Goal: Information Seeking & Learning: Find specific fact

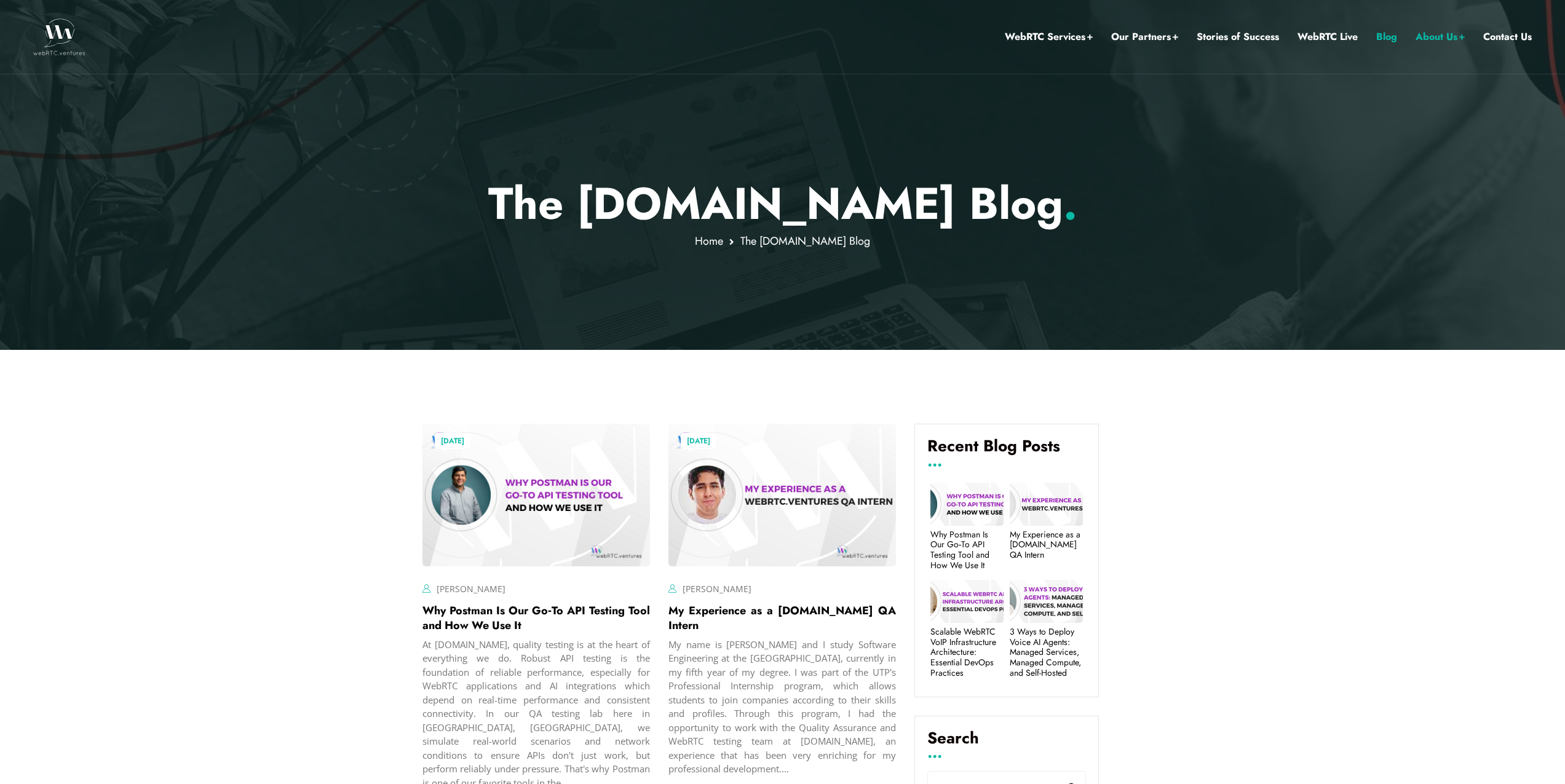
click at [1380, 37] on link "Blog" at bounding box center [1386, 37] width 21 height 16
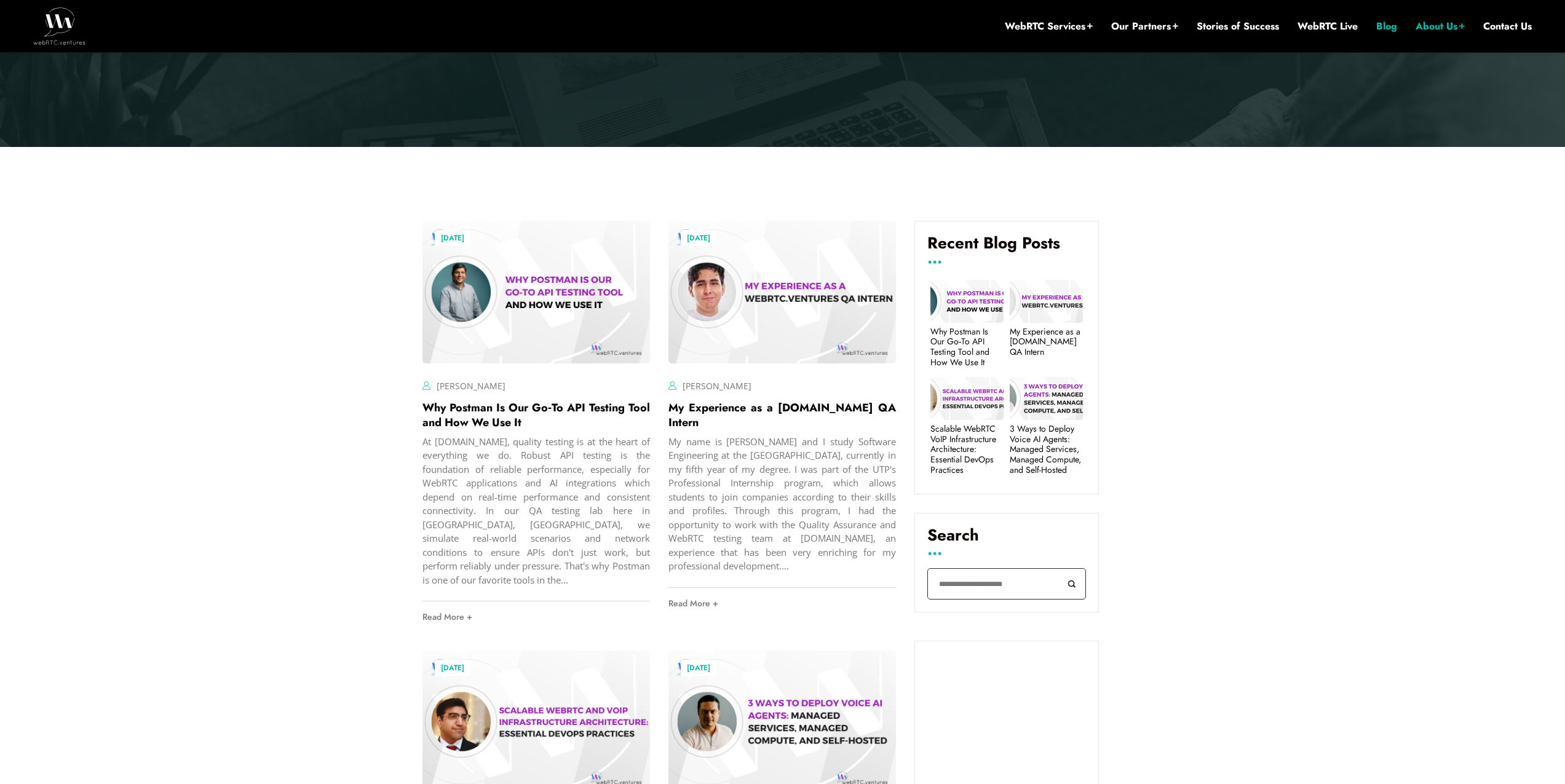
click at [984, 580] on input "Search" at bounding box center [1007, 584] width 159 height 31
type input "*******"
click at [1059, 568] on button "Search" at bounding box center [1073, 584] width 28 height 31
